Goal: Information Seeking & Learning: Learn about a topic

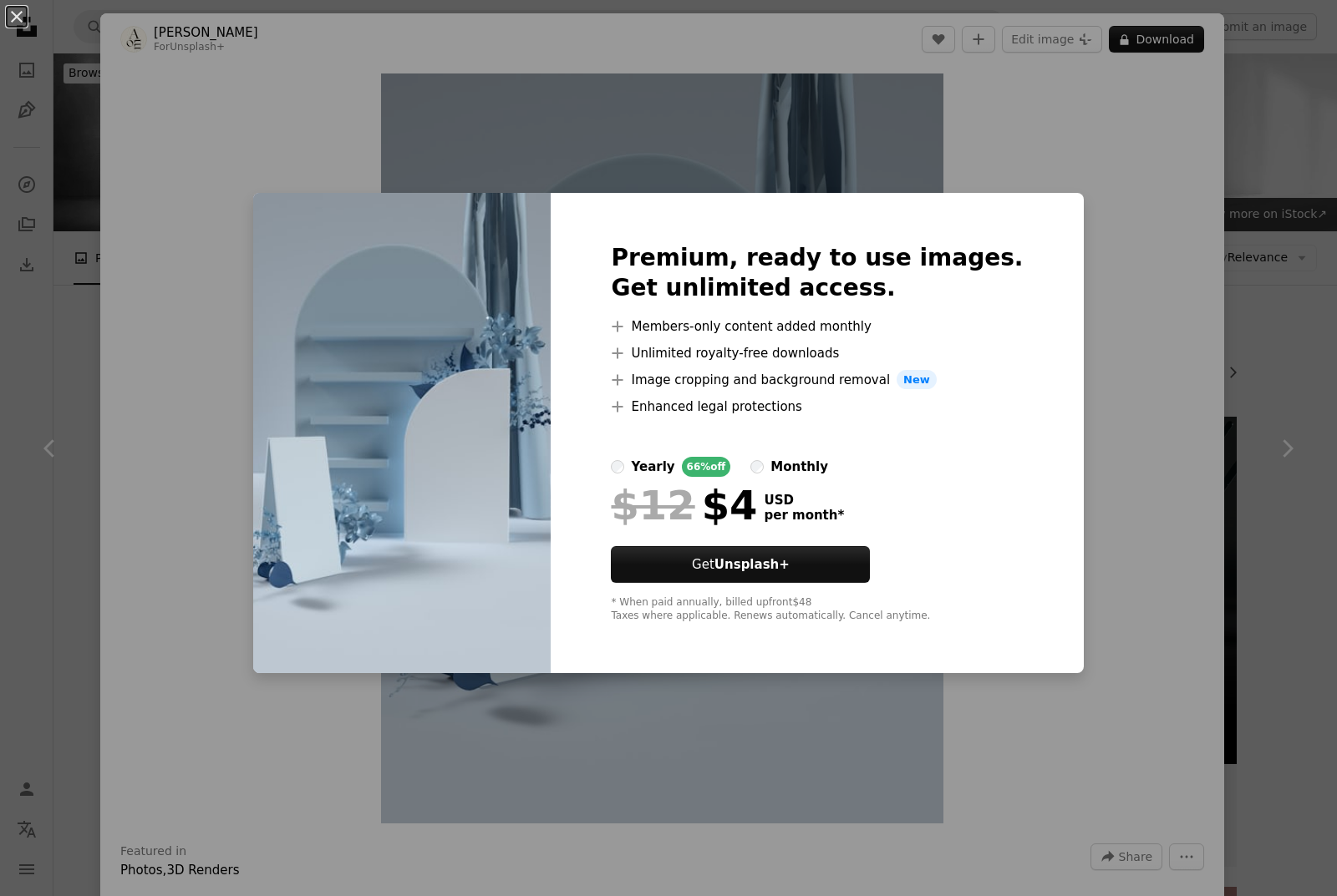
scroll to position [2172, 0]
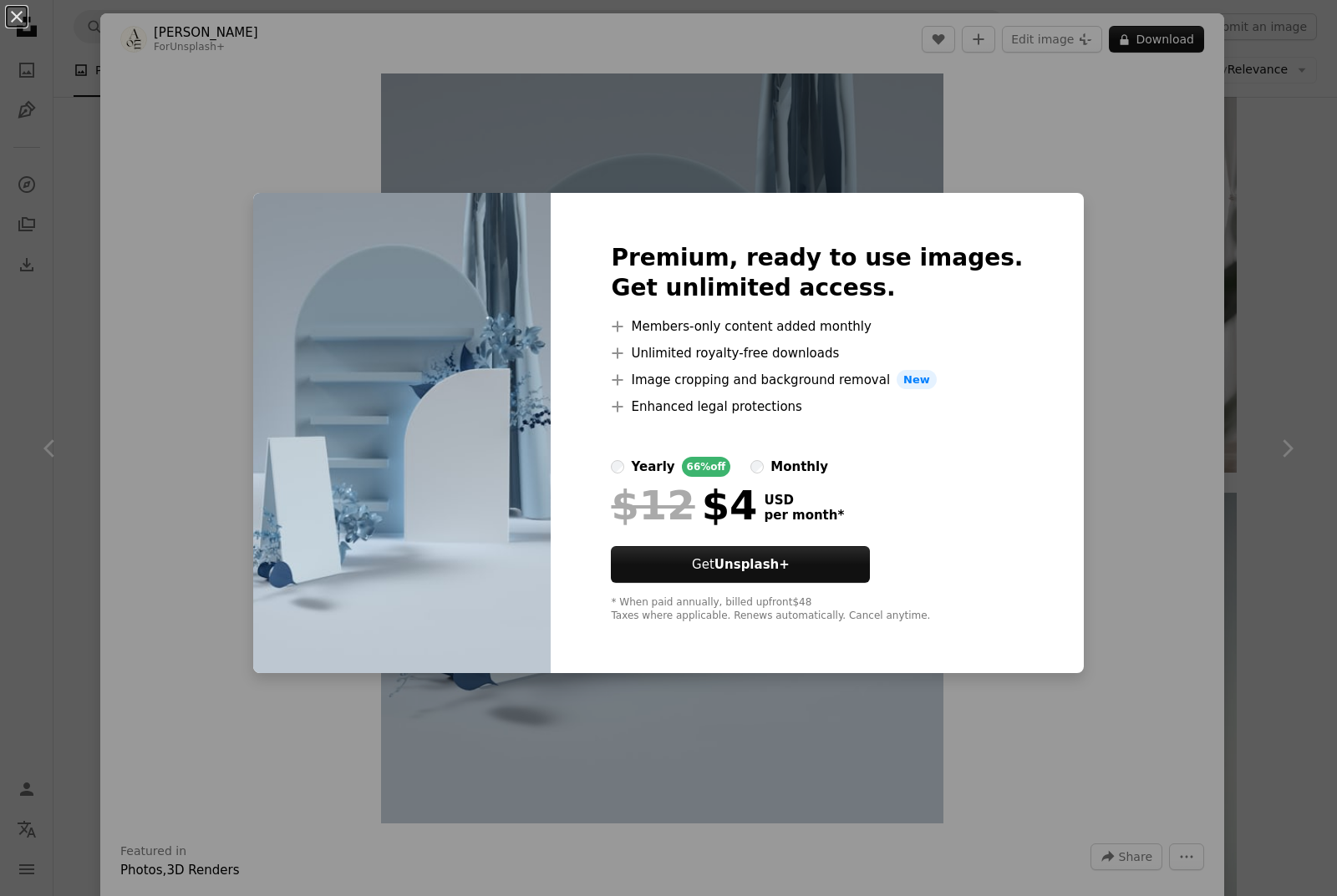
click at [1042, 475] on div "An X shape Premium, ready to use images. Get unlimited access. A plus sign Memb…" at bounding box center [668, 448] width 1337 height 896
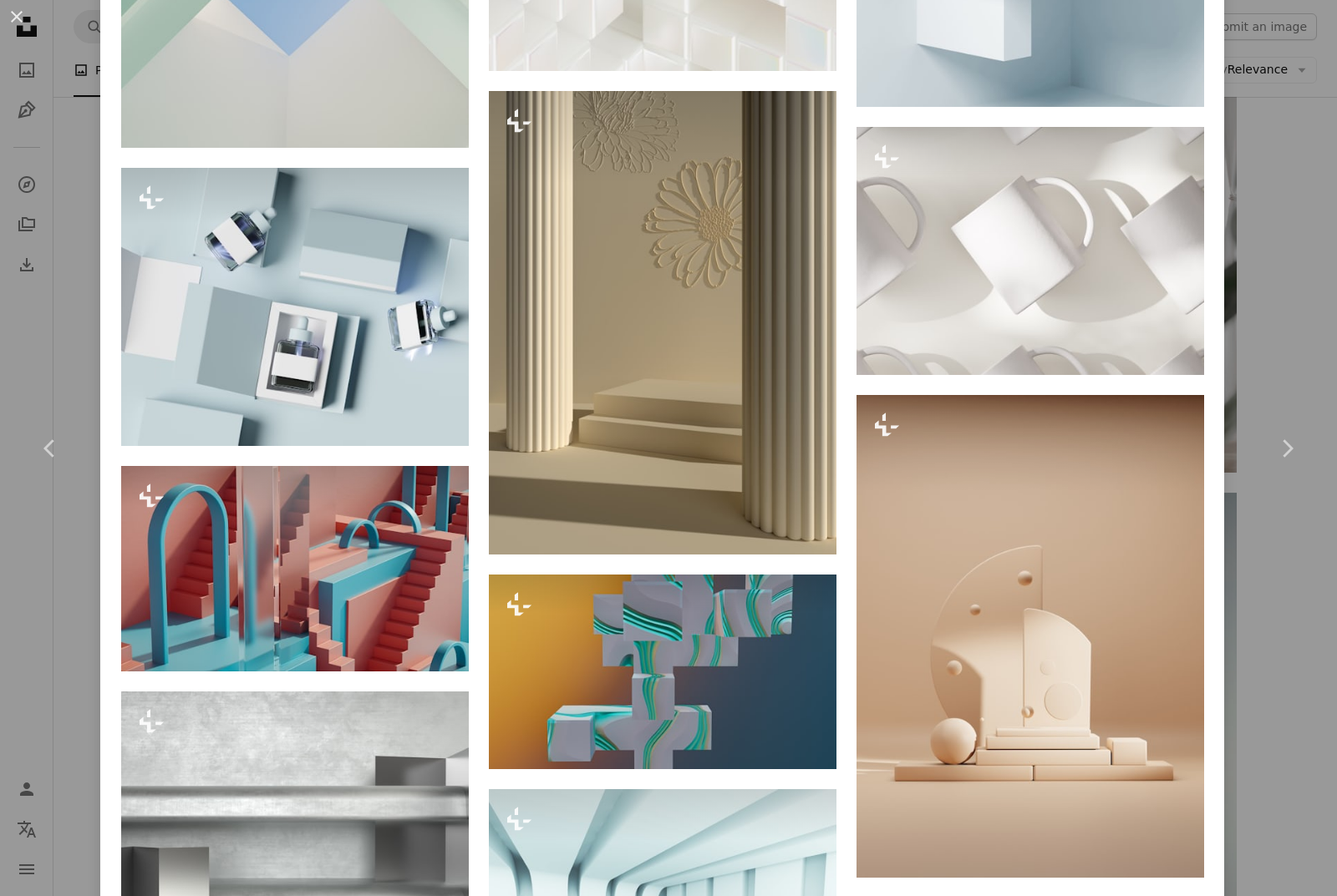
scroll to position [11826, 0]
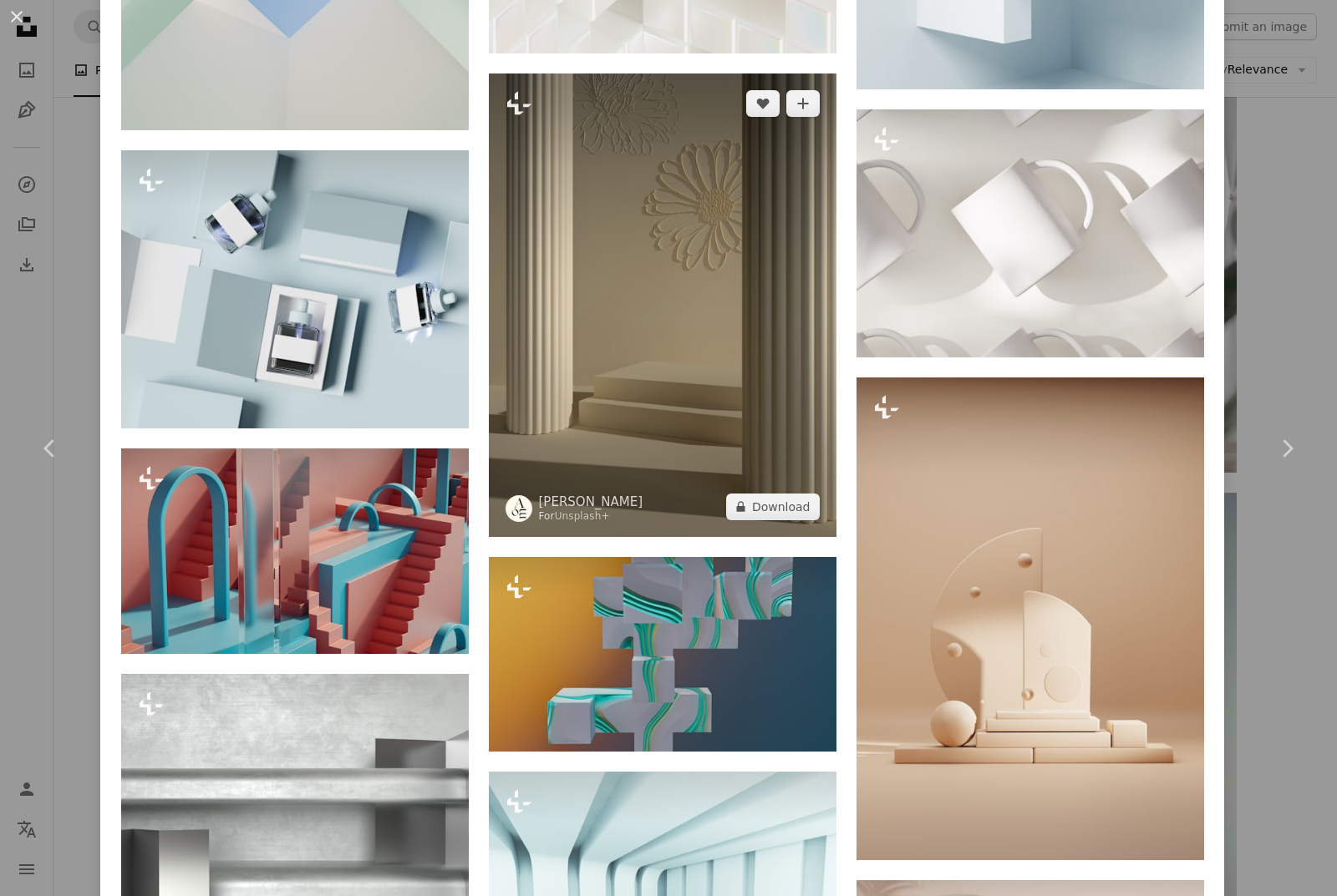
click at [691, 218] on img at bounding box center [663, 305] width 347 height 464
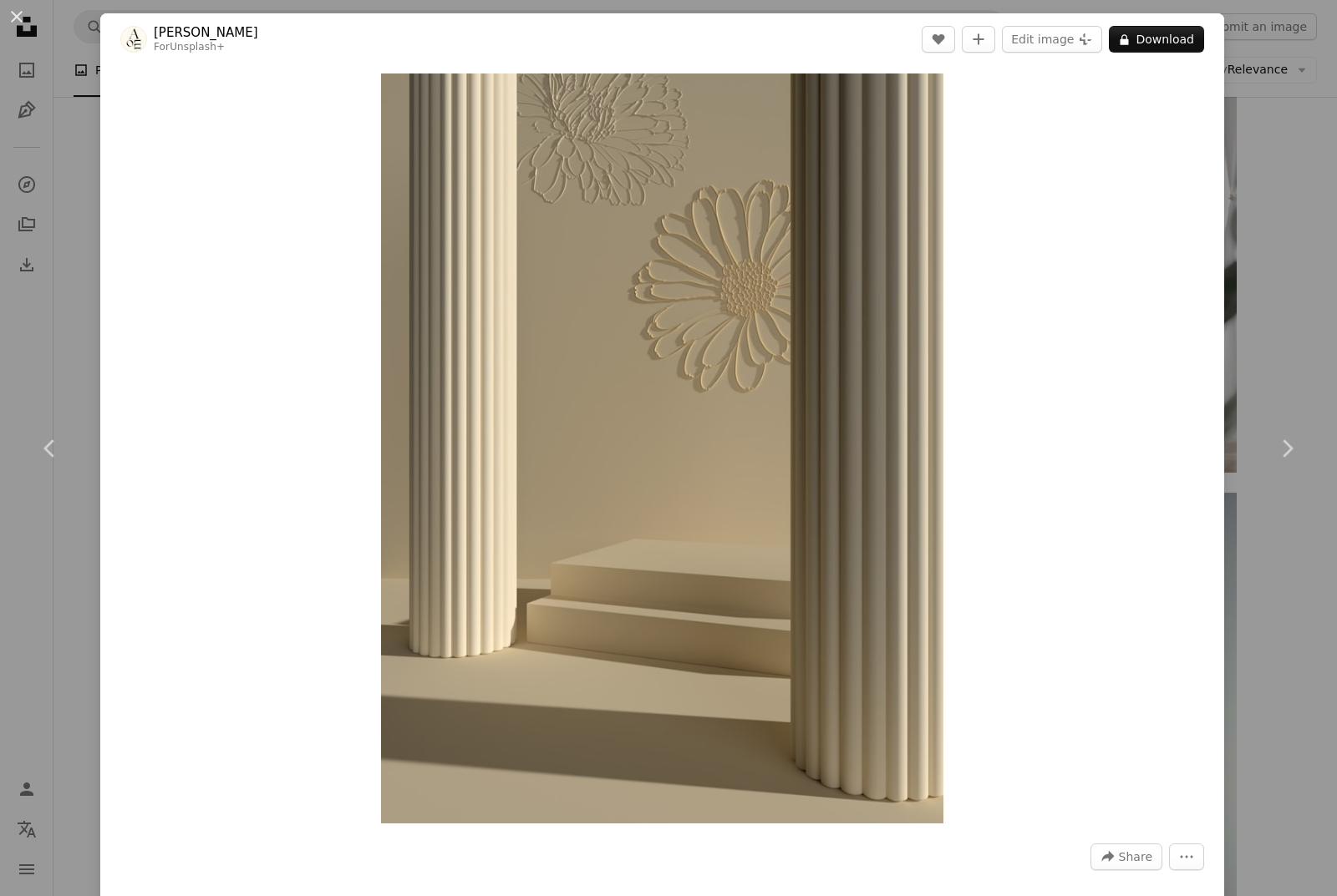
click at [1227, 190] on div "An X shape Chevron left Chevron right [PERSON_NAME] For Unsplash+ A heart A plu…" at bounding box center [668, 448] width 1337 height 896
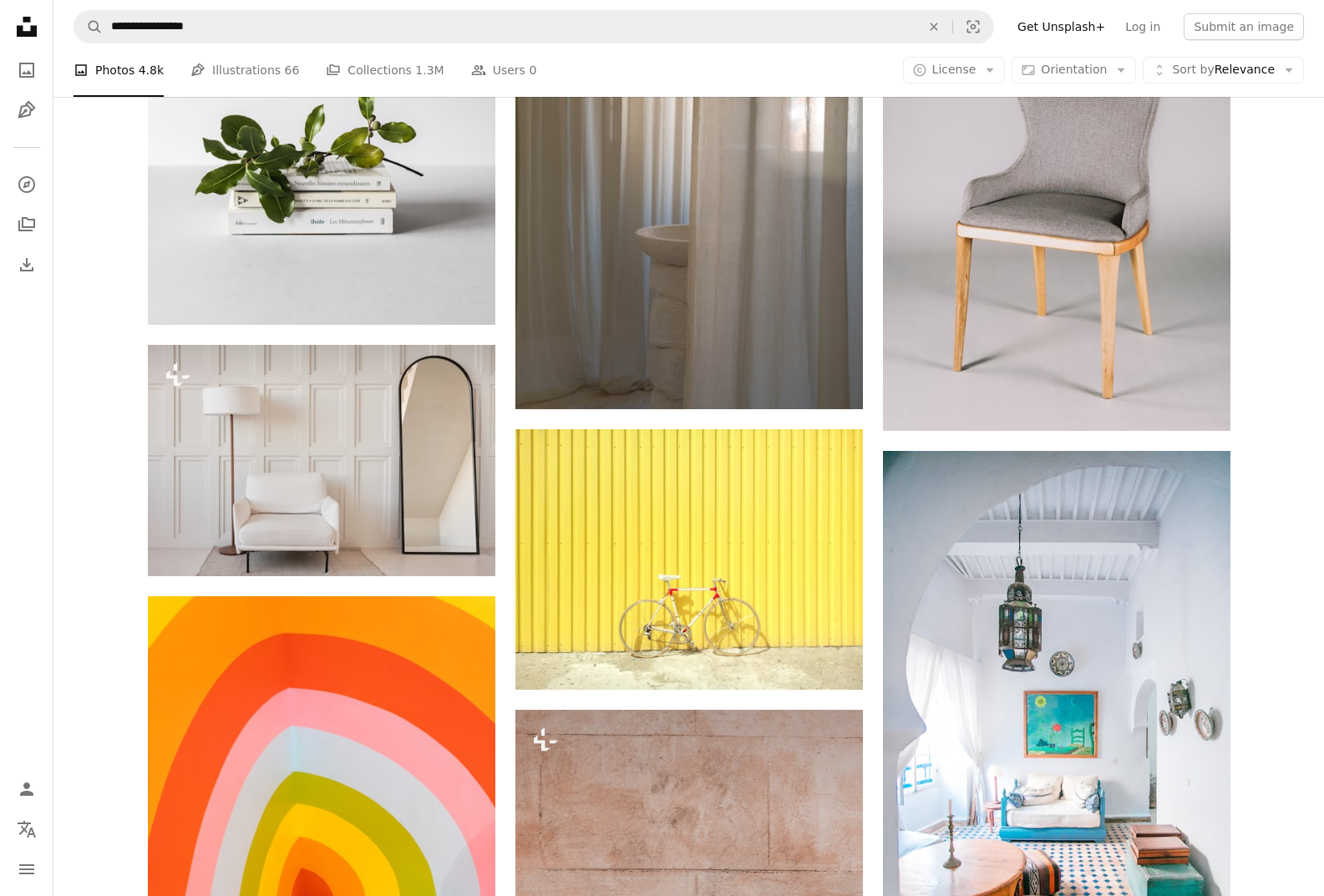
scroll to position [16798, 0]
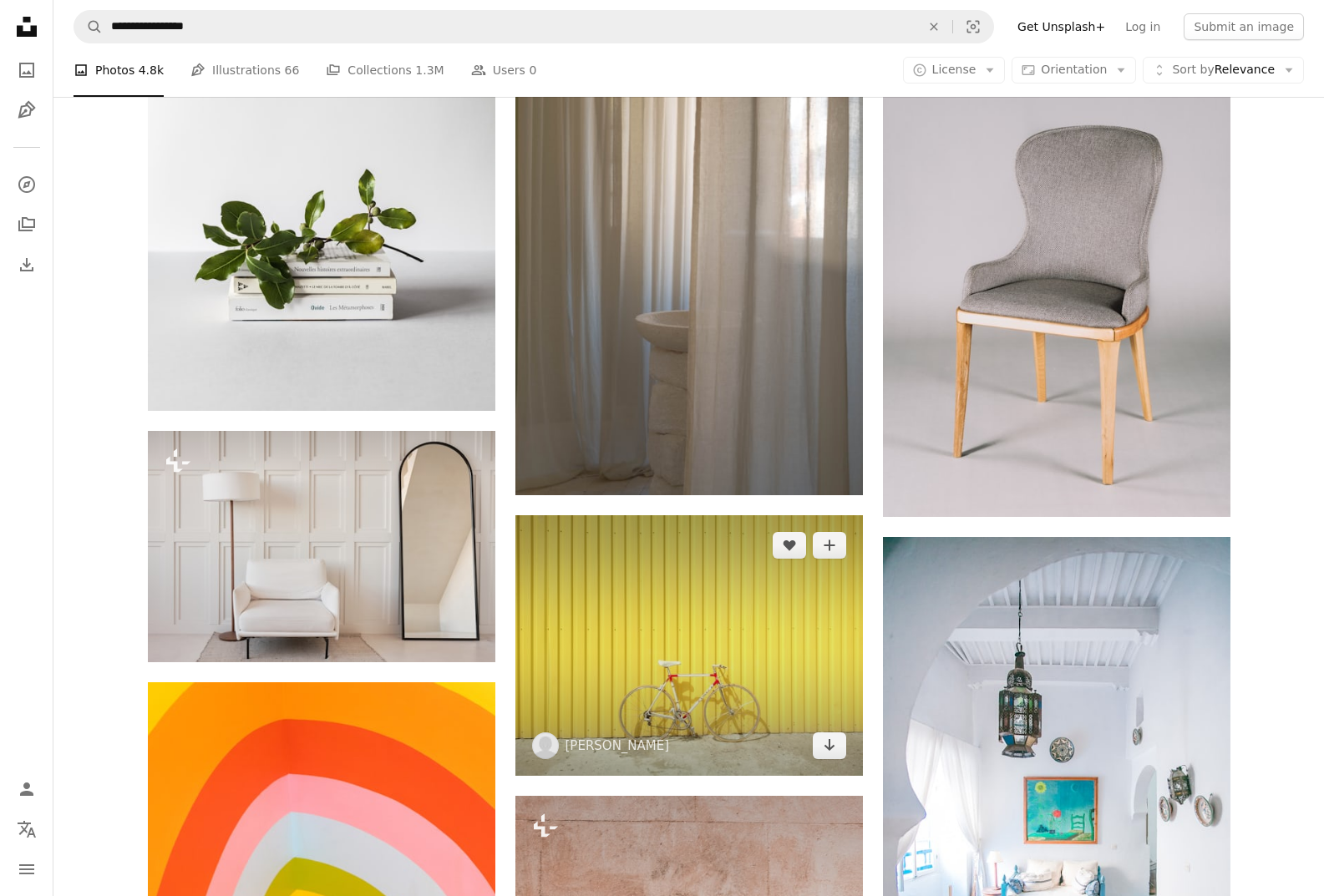
click at [790, 516] on img at bounding box center [689, 645] width 347 height 260
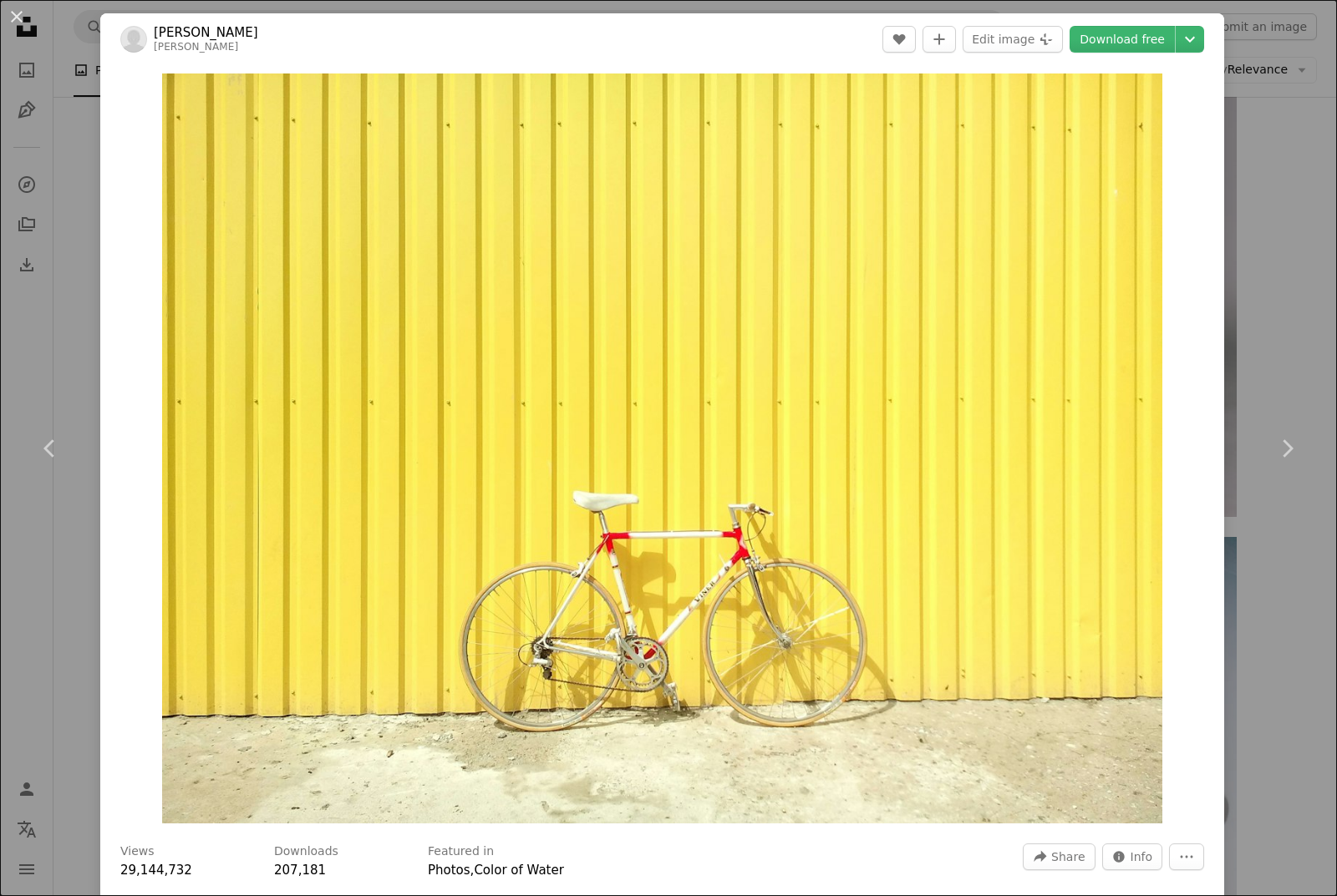
click at [1290, 170] on div "An X shape Chevron left Chevron right [PERSON_NAME] A heart A plus sign Edit im…" at bounding box center [668, 448] width 1337 height 896
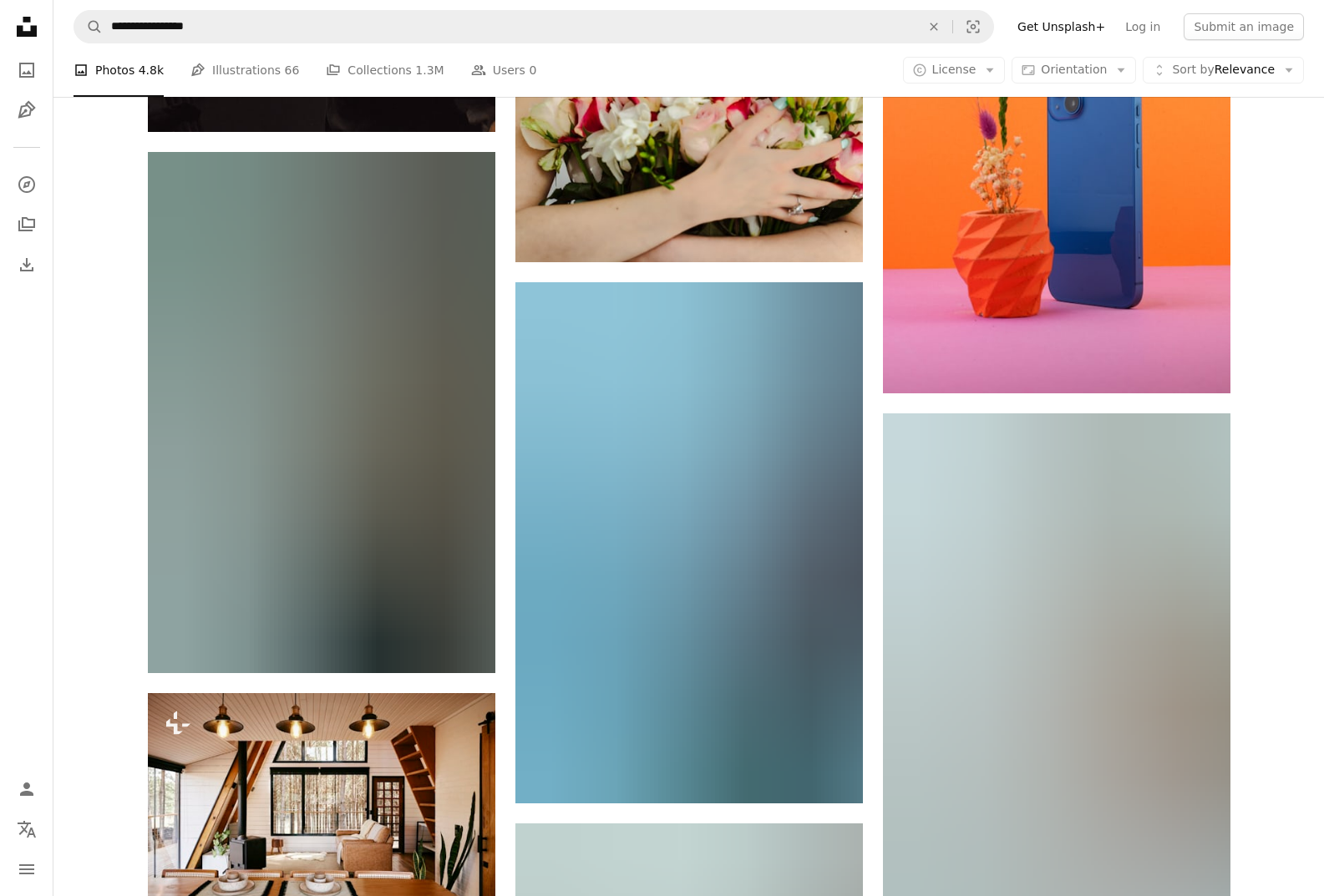
scroll to position [41687, 0]
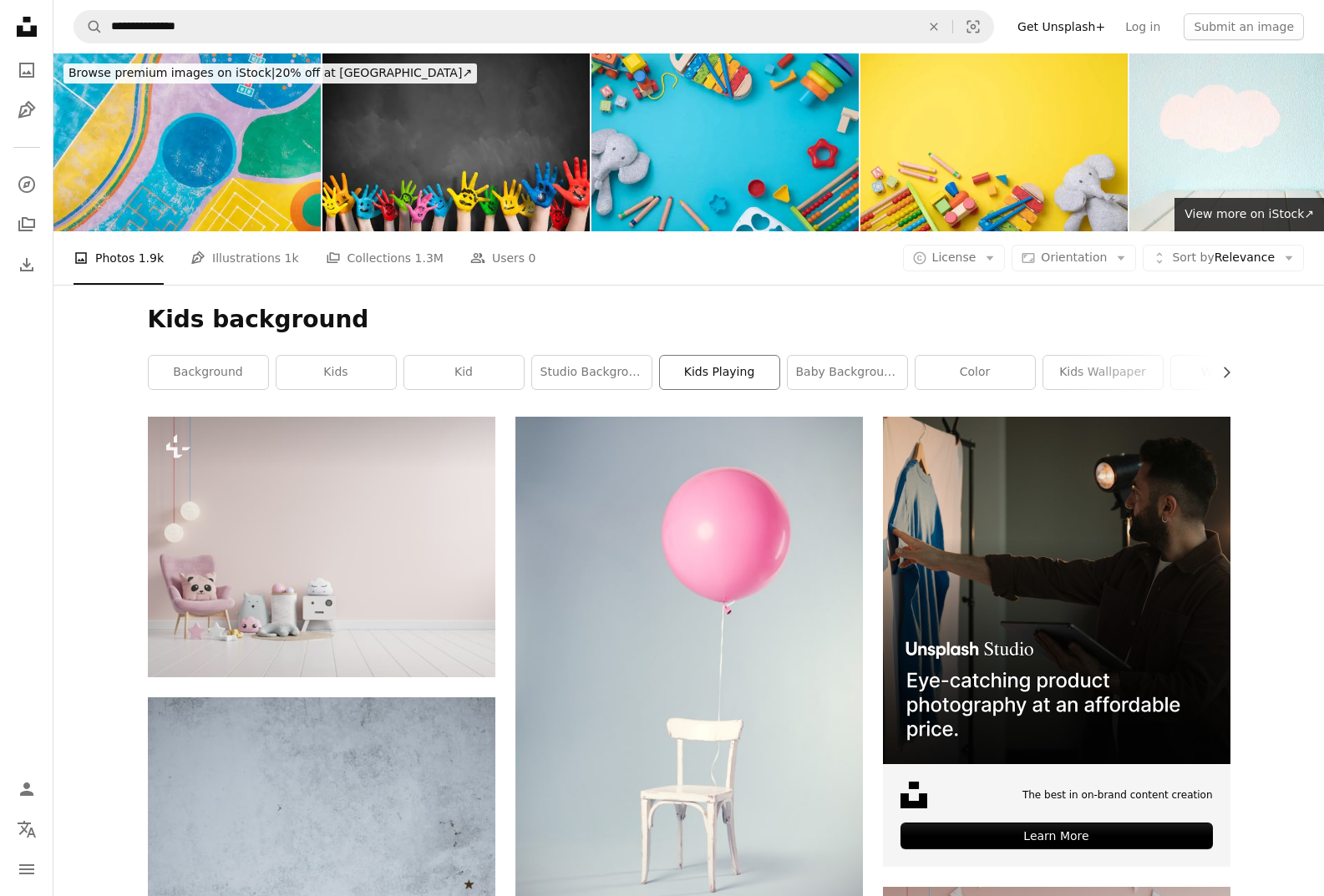
click at [722, 355] on link "kids playing" at bounding box center [719, 371] width 119 height 33
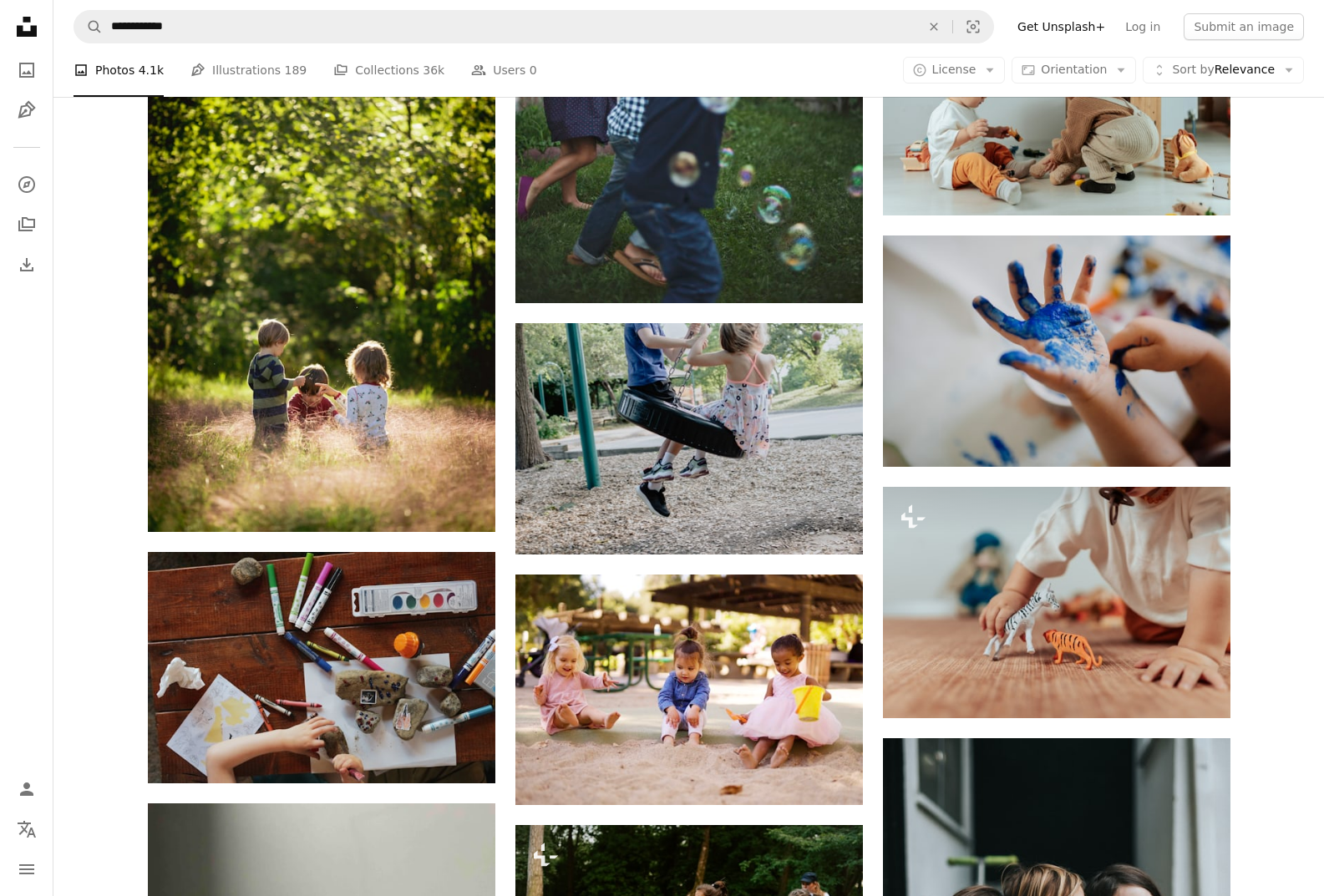
scroll to position [1420, 0]
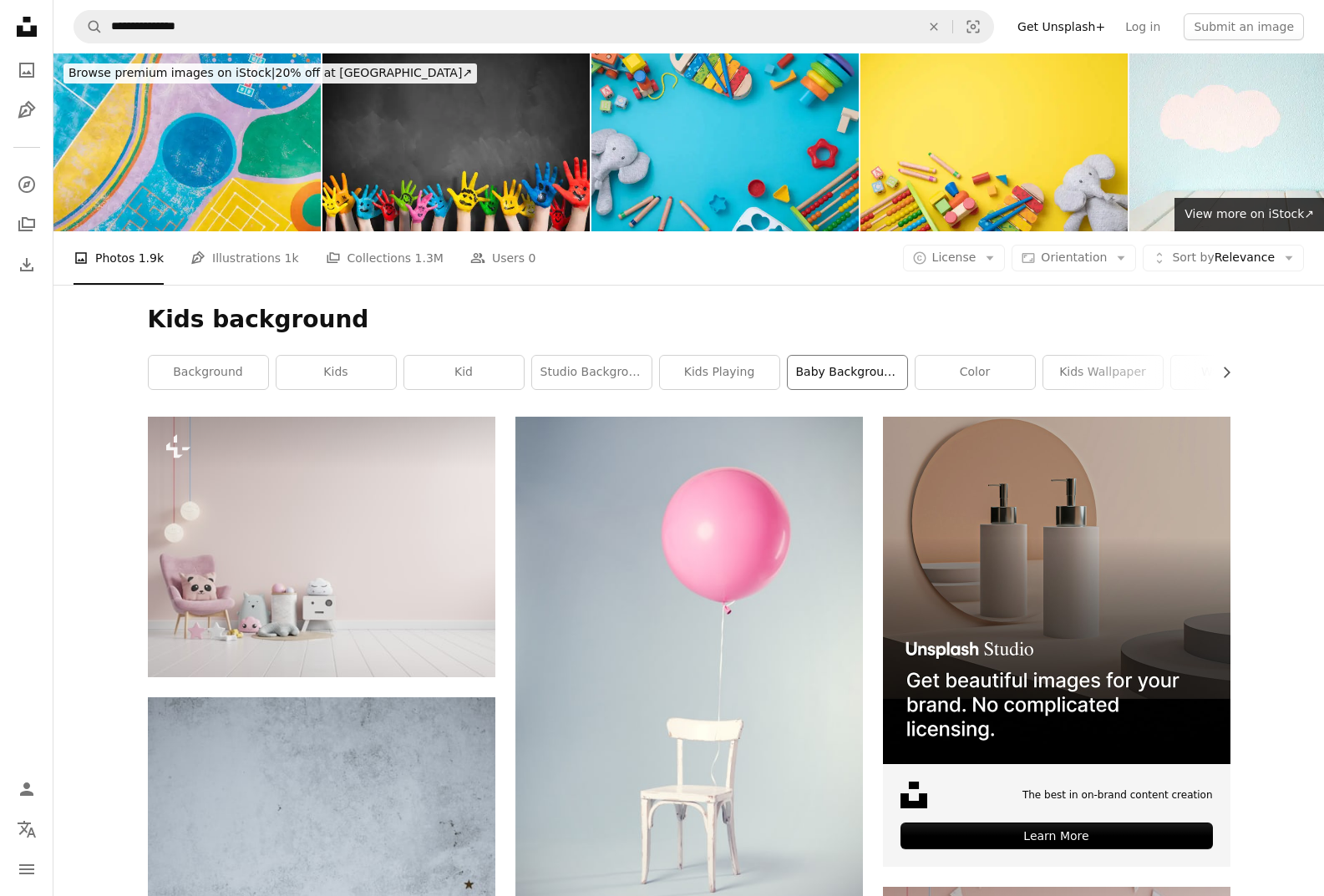
click at [859, 355] on link "baby background" at bounding box center [847, 371] width 119 height 33
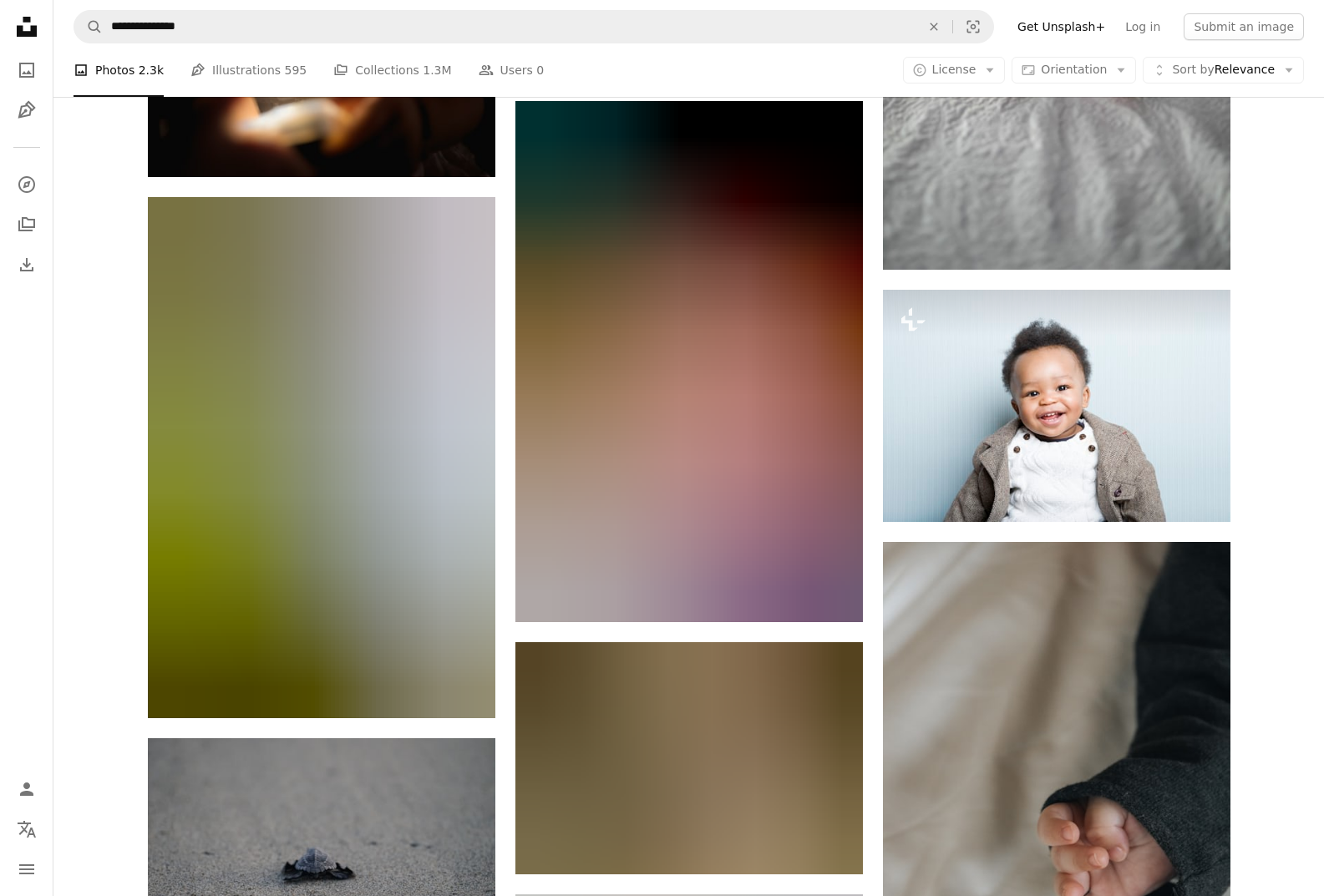
scroll to position [12528, 0]
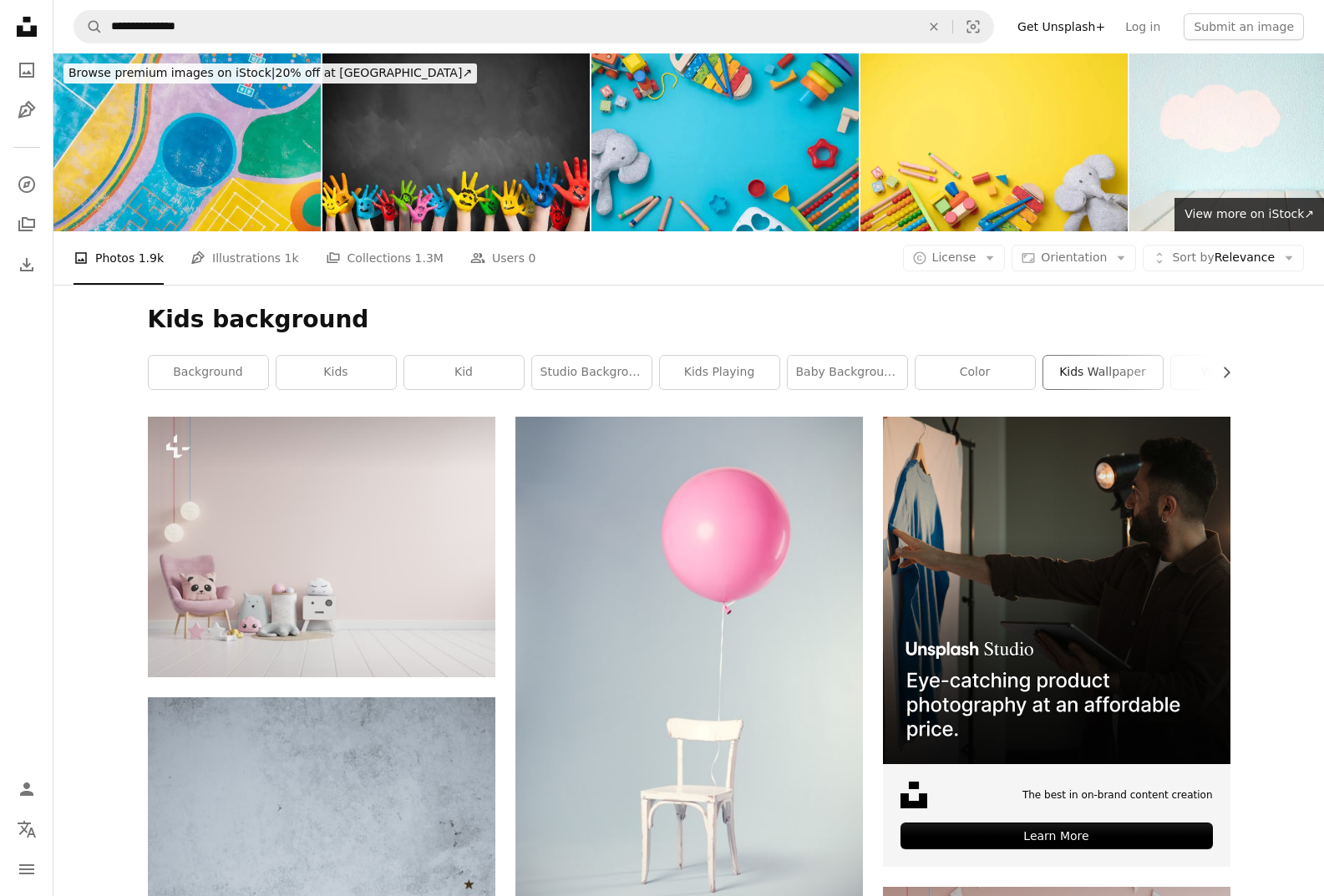
click at [1110, 355] on link "kids wallpaper" at bounding box center [1102, 371] width 119 height 33
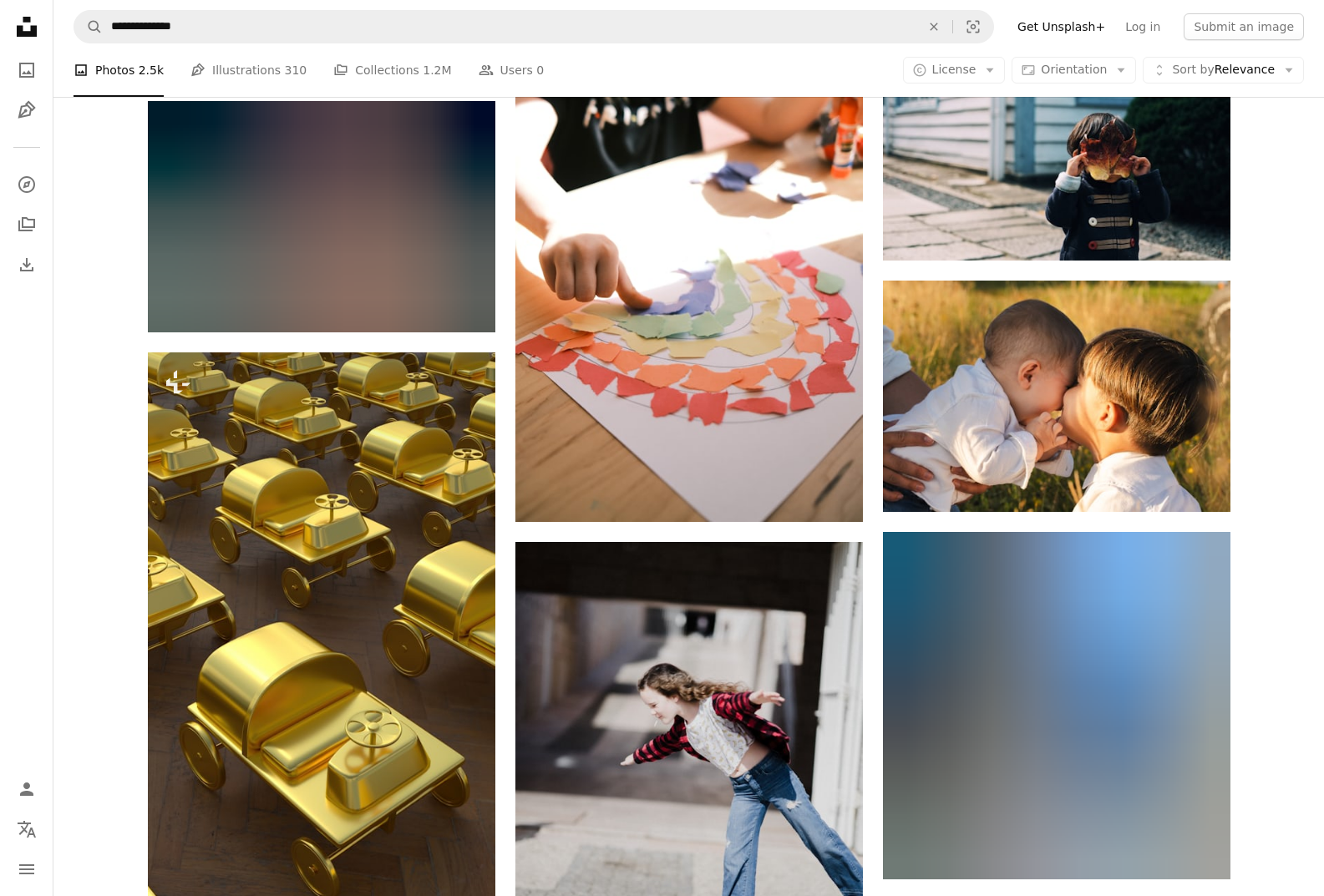
scroll to position [8853, 0]
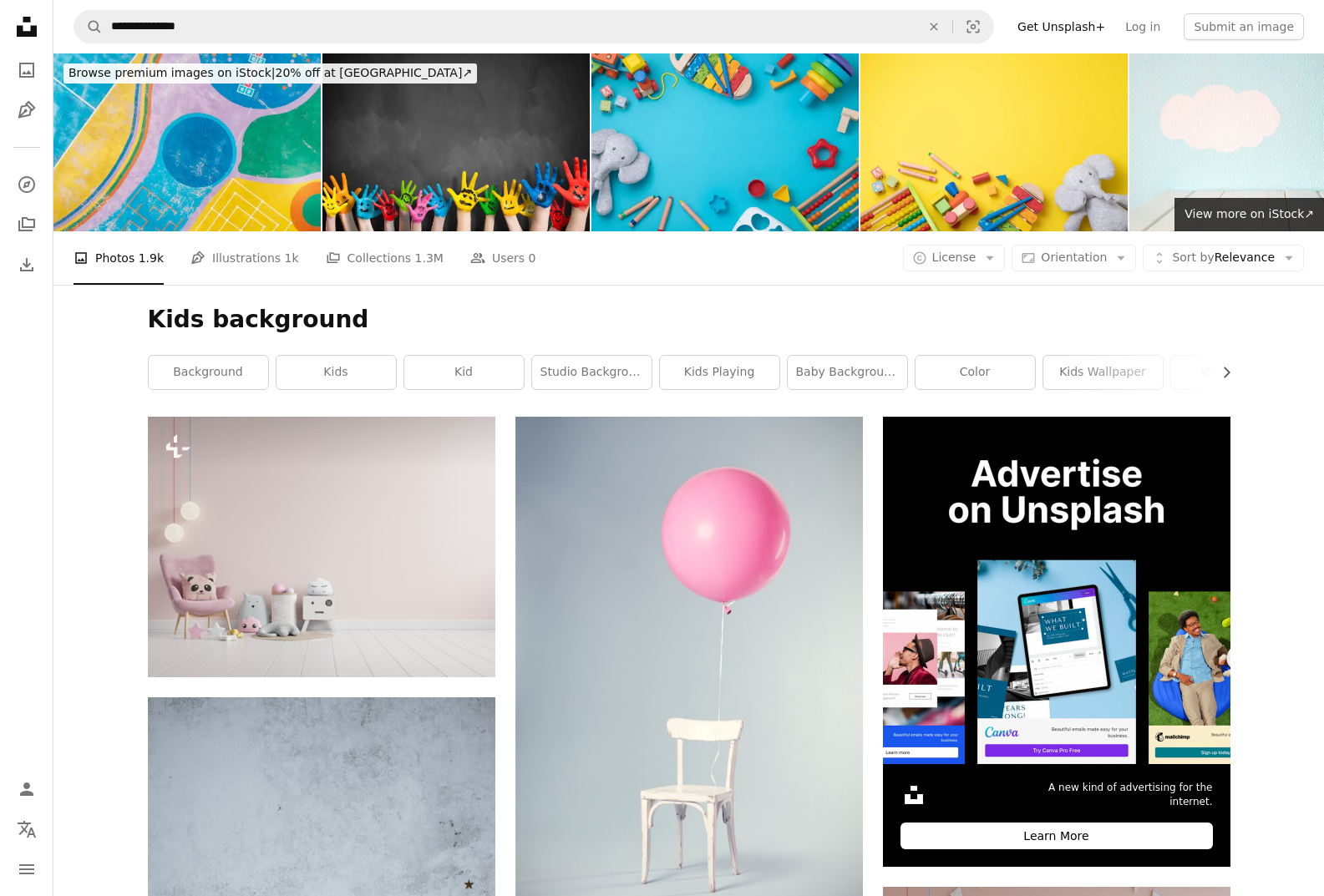
click at [1236, 285] on div "Kids background Chevron right background kids kid studio background kids playin…" at bounding box center [689, 350] width 1123 height 132
click at [1228, 368] on icon "button" at bounding box center [1226, 373] width 6 height 11
click at [1227, 364] on icon "Chevron right" at bounding box center [1226, 372] width 17 height 17
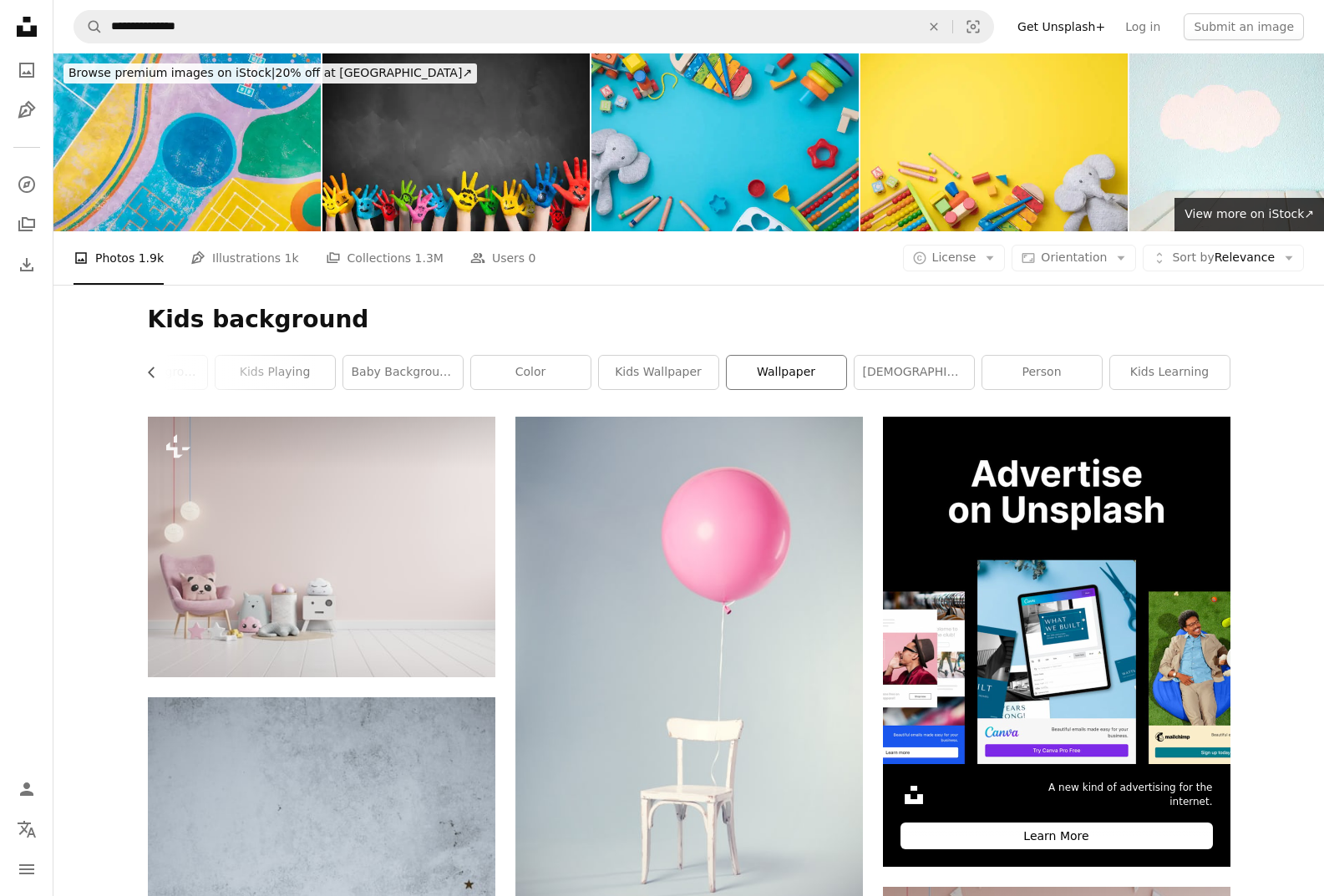
click at [790, 355] on link "wallpaper" at bounding box center [786, 371] width 119 height 33
